Goal: Information Seeking & Learning: Learn about a topic

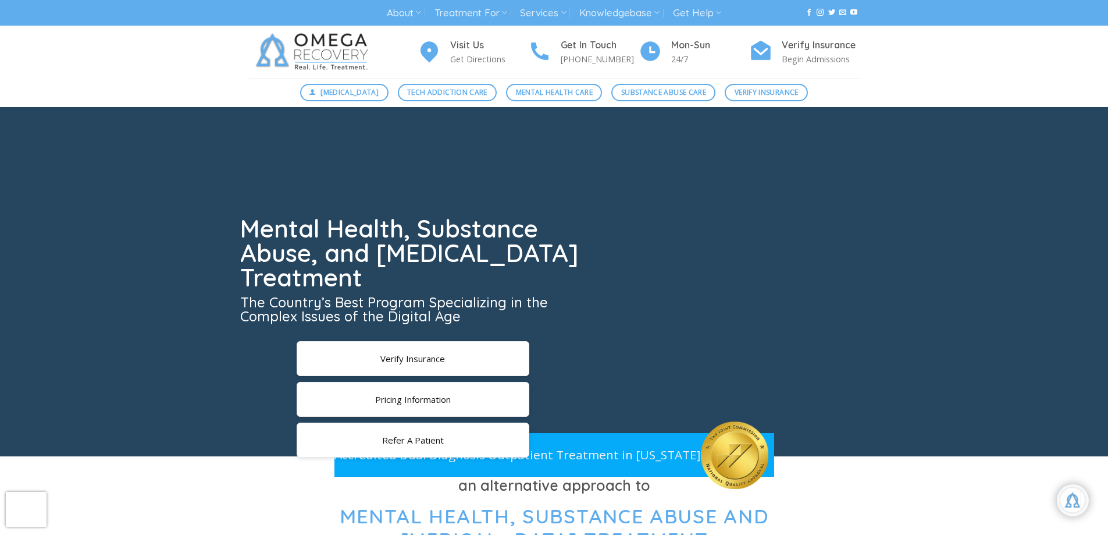
scroll to position [20, 0]
click at [466, 92] on span "Tech Addiction Care" at bounding box center [447, 92] width 80 height 11
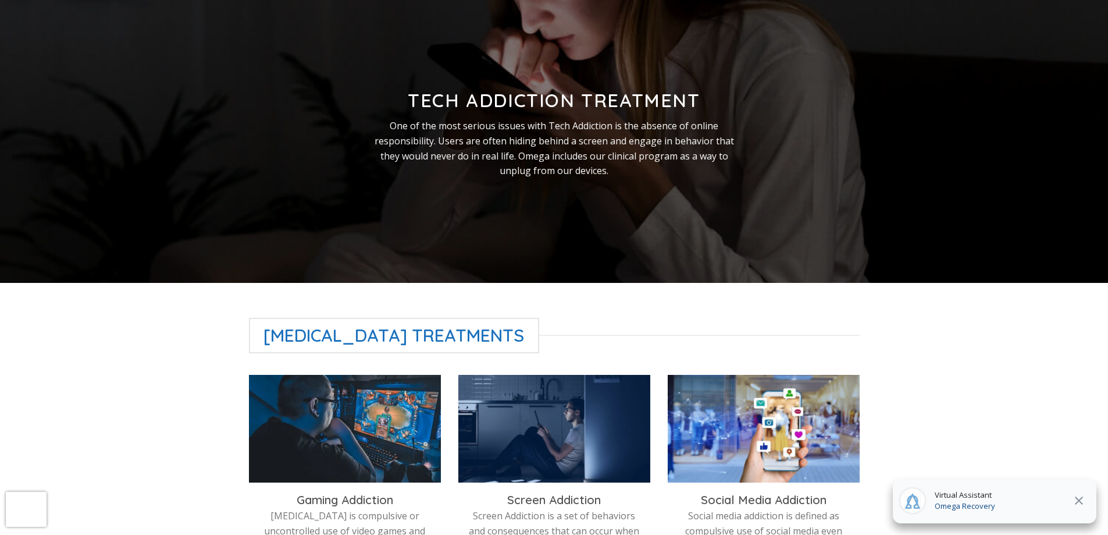
scroll to position [155, 0]
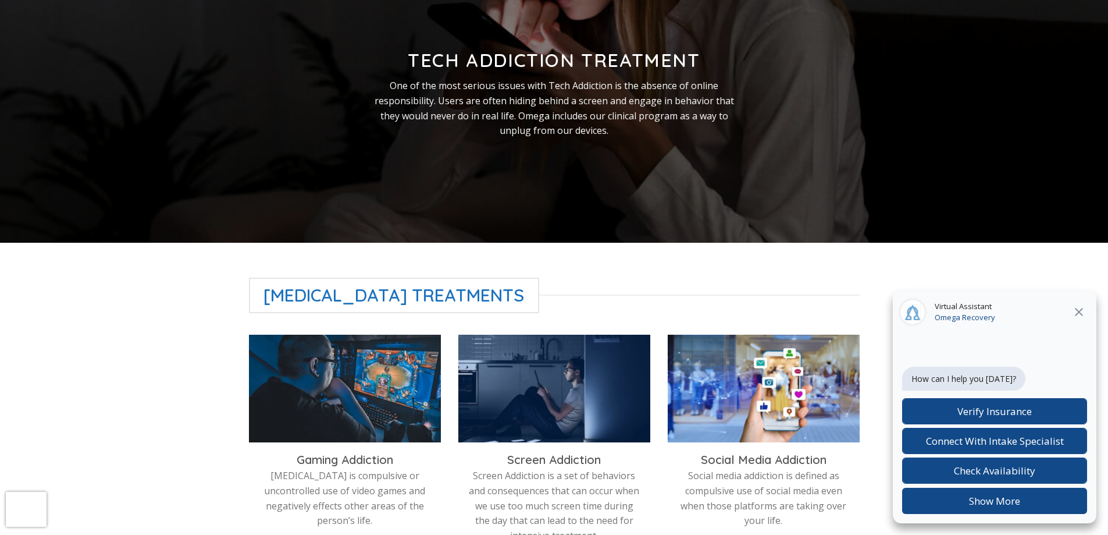
click at [1076, 312] on icon at bounding box center [1079, 312] width 14 height 14
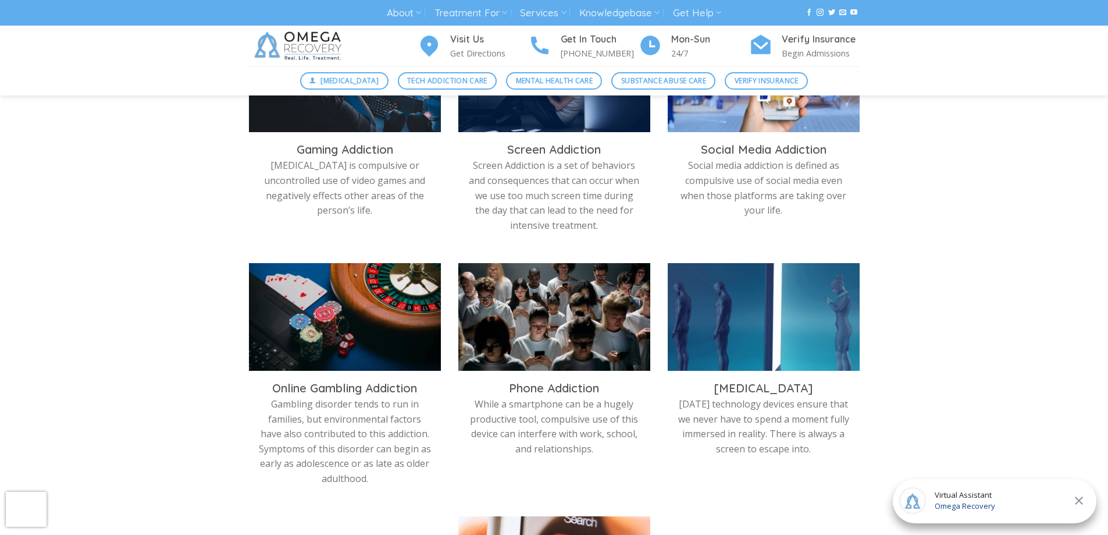
scroll to position [0, 0]
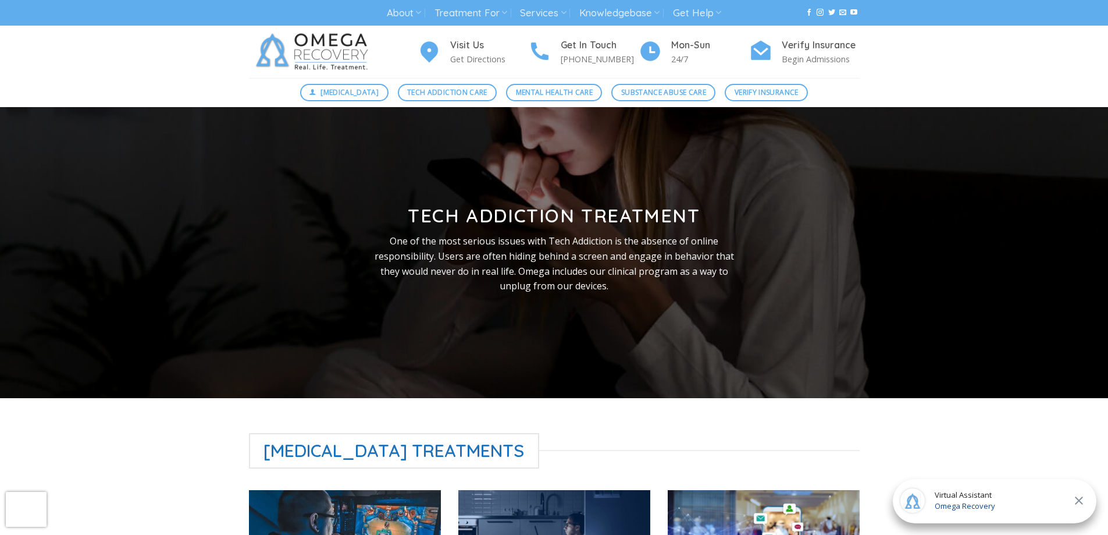
click at [1078, 498] on icon at bounding box center [1079, 500] width 14 height 14
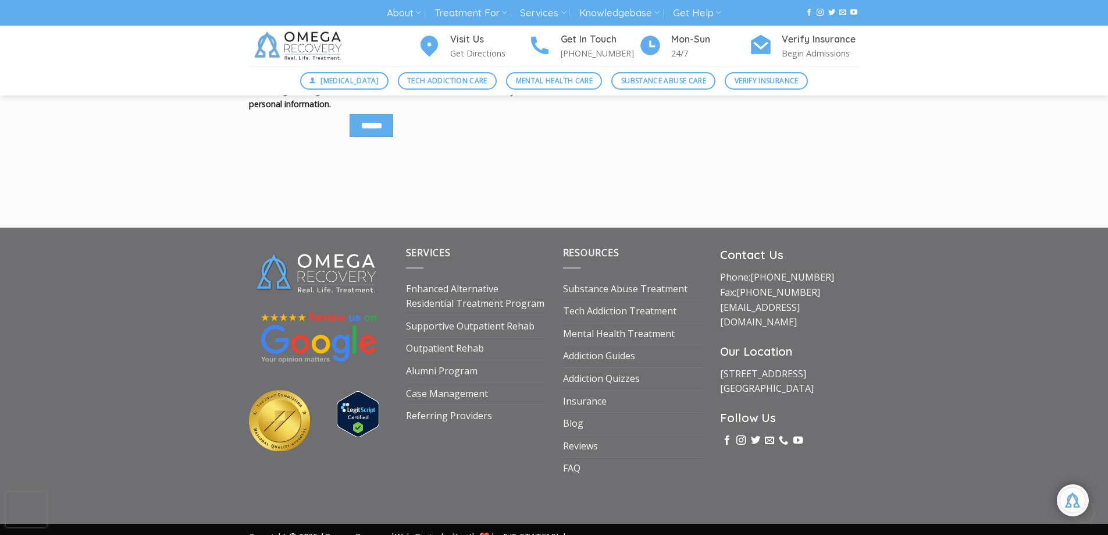
scroll to position [1780, 0]
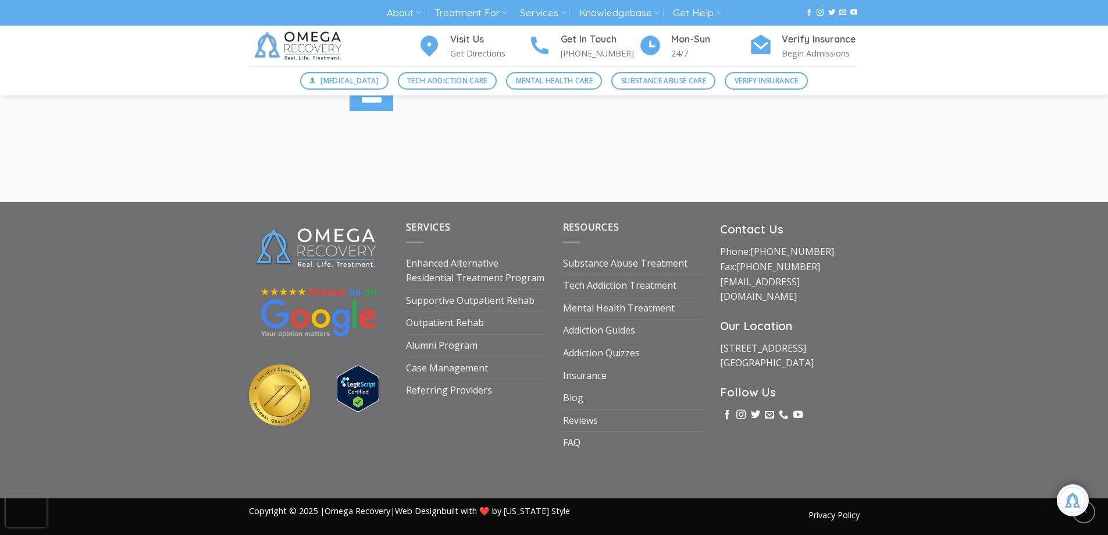
click at [571, 438] on link "FAQ" at bounding box center [571, 443] width 17 height 22
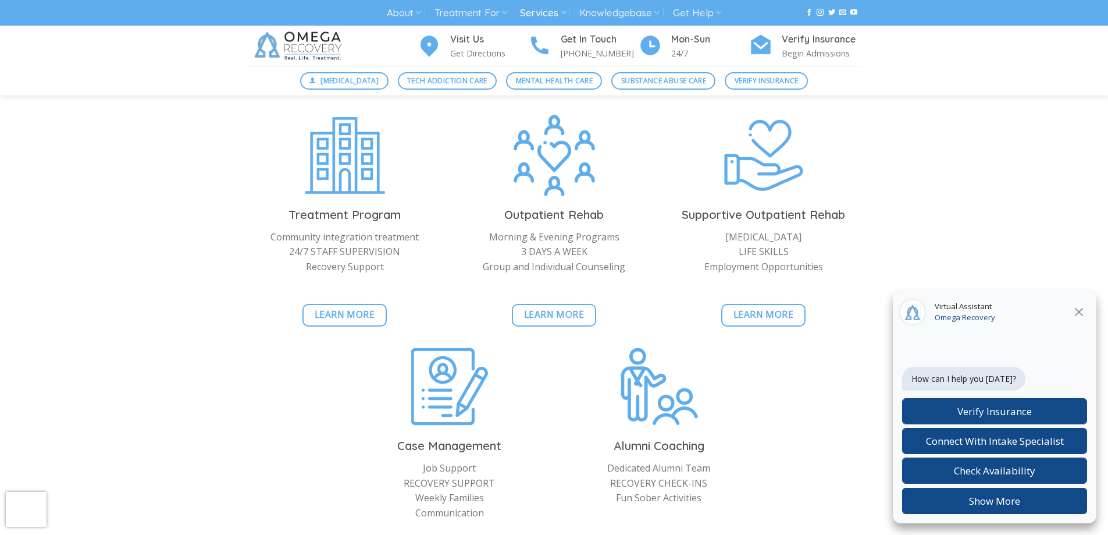
scroll to position [949, 0]
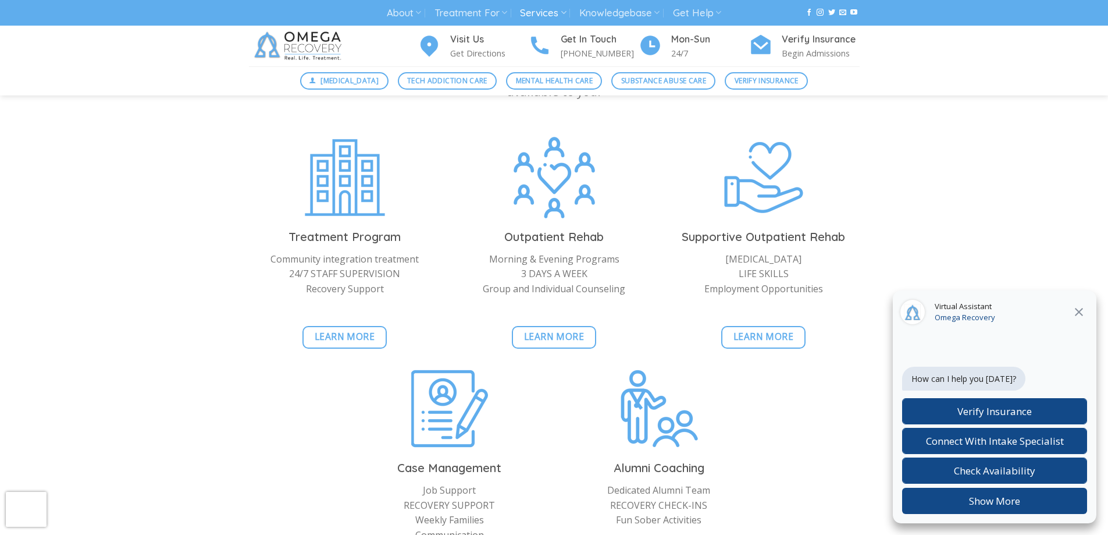
click at [1080, 308] on icon at bounding box center [1079, 312] width 14 height 14
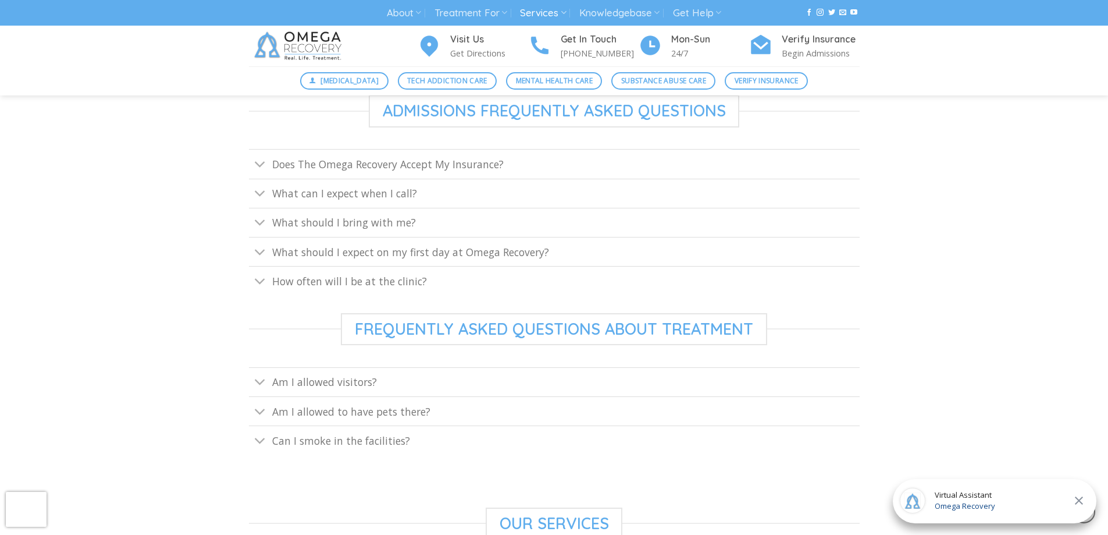
scroll to position [638, 0]
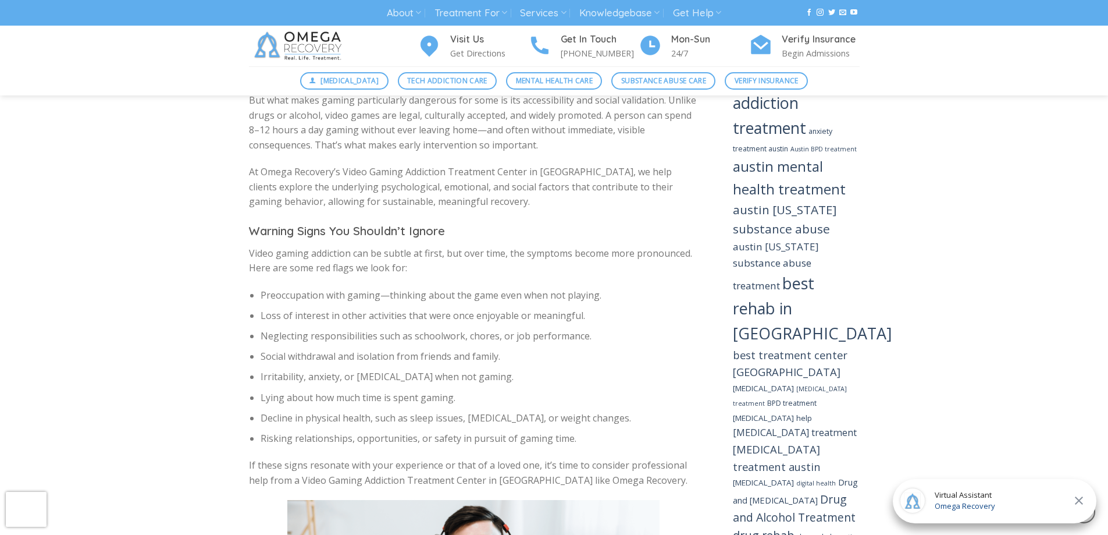
scroll to position [2615, 0]
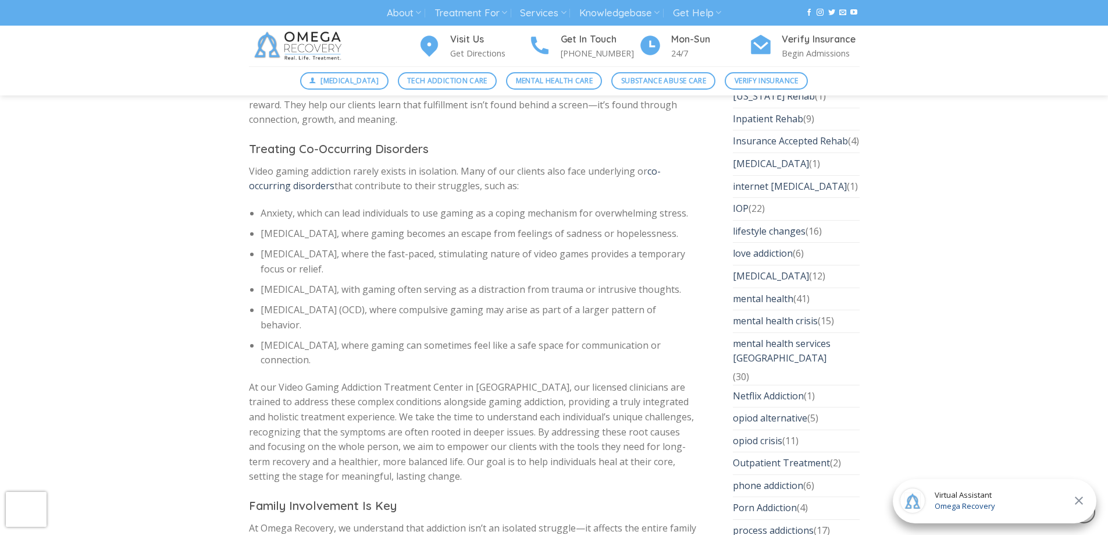
click at [143, 340] on div "Gaming Addiction Breaking Free: How a Video Gaming Addiction Treatment Center i…" at bounding box center [554, 216] width 1108 height 5449
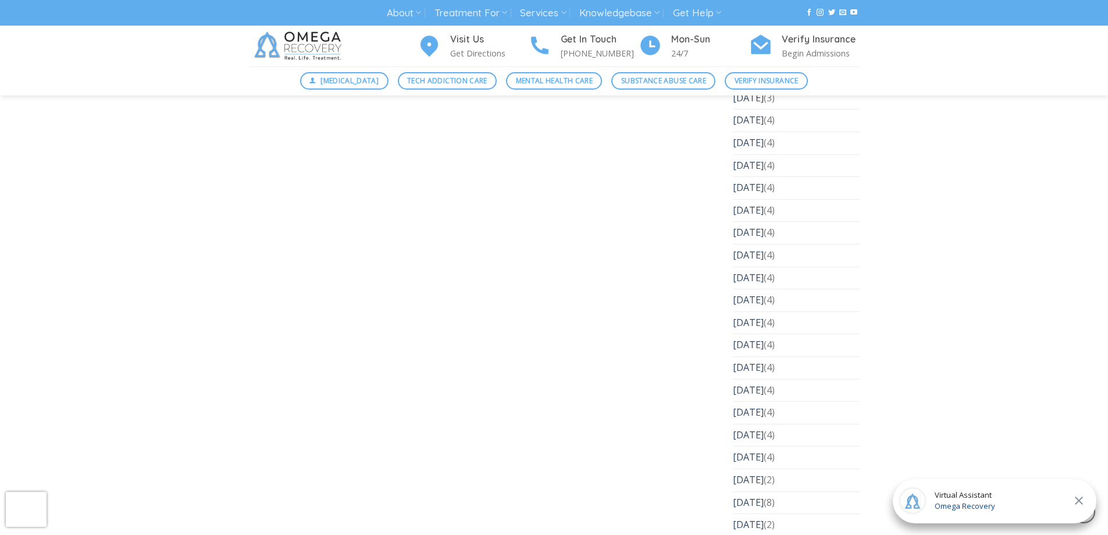
scroll to position [3236, 0]
